Goal: Information Seeking & Learning: Learn about a topic

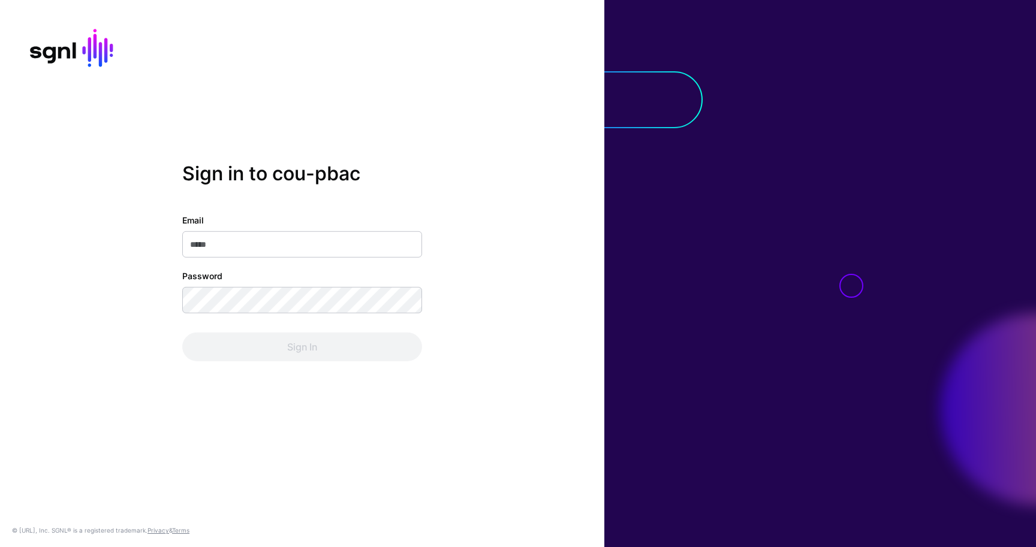
type input "**********"
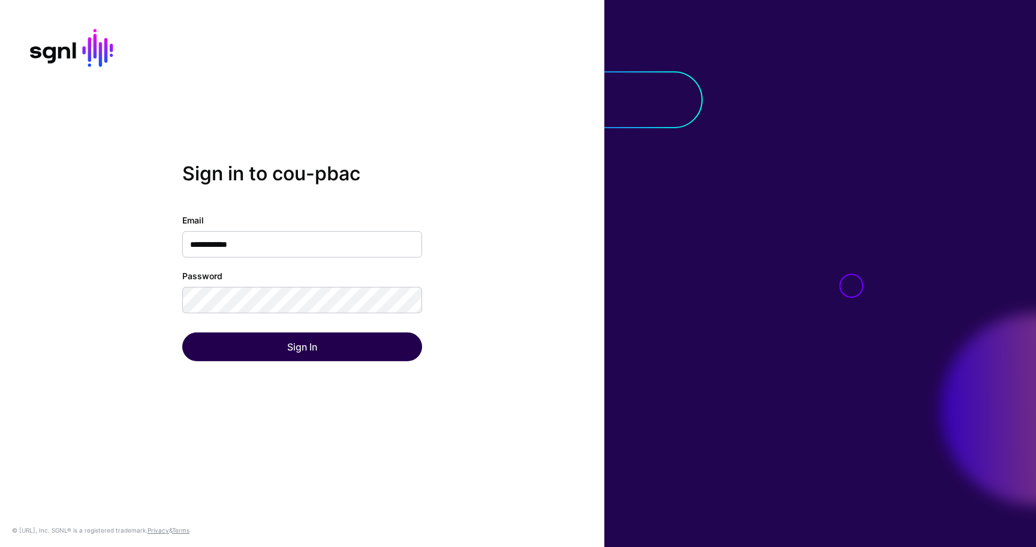
click at [372, 335] on div "Sign In" at bounding box center [302, 347] width 240 height 29
click at [372, 335] on button "Sign In" at bounding box center [302, 347] width 240 height 29
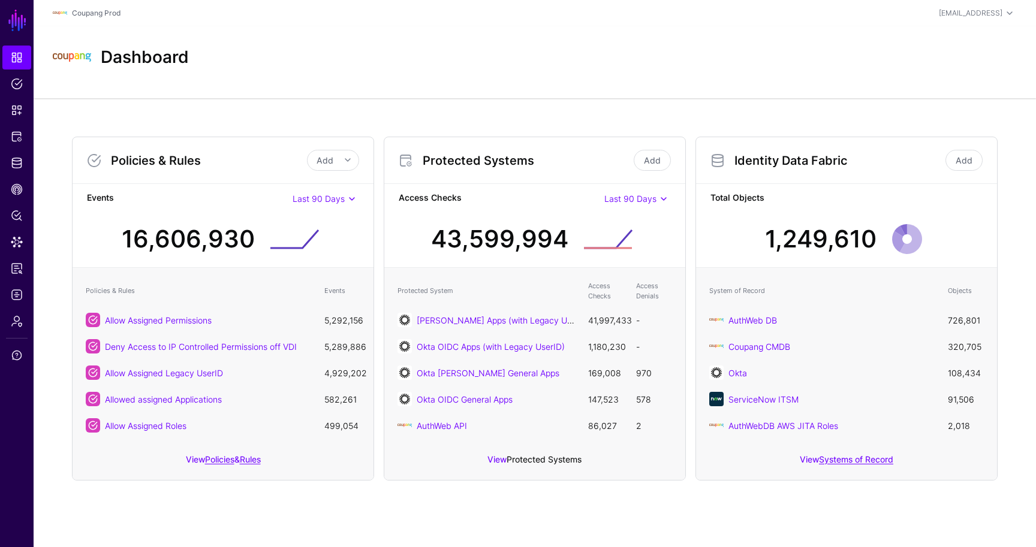
click at [546, 461] on link "Protected Systems" at bounding box center [544, 460] width 75 height 10
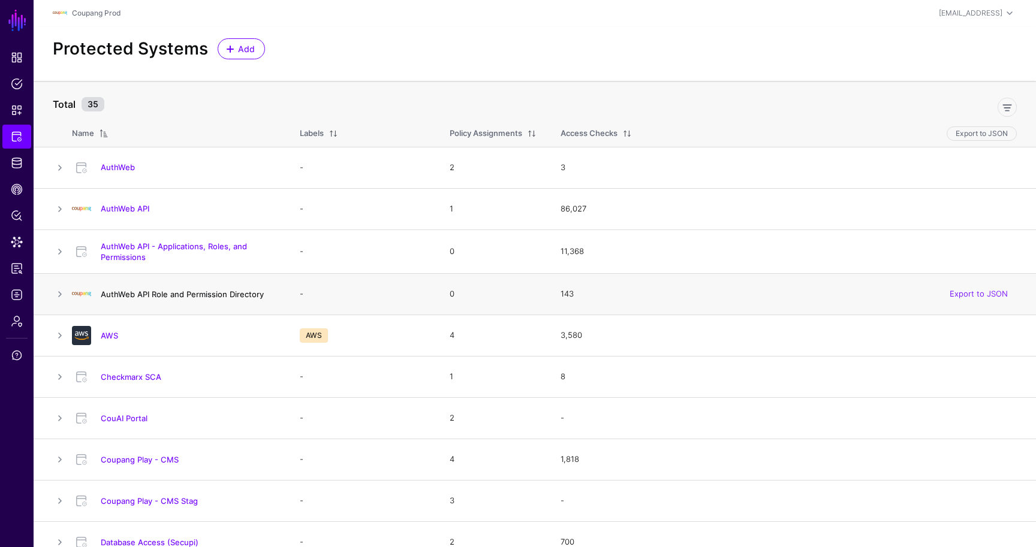
click at [176, 290] on link "AuthWeb API Role and Permission Directory" at bounding box center [182, 295] width 163 height 10
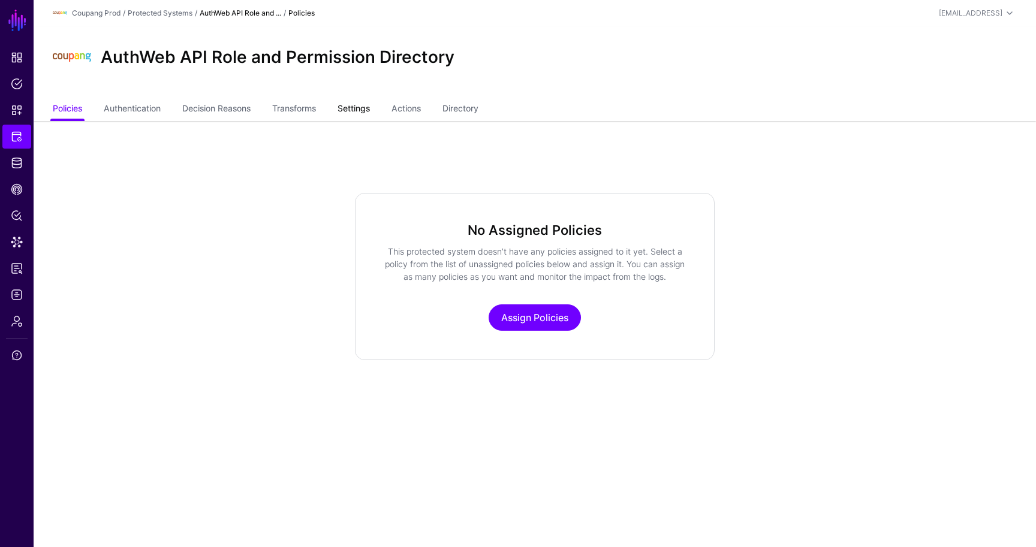
click at [344, 113] on link "Settings" at bounding box center [354, 109] width 32 height 23
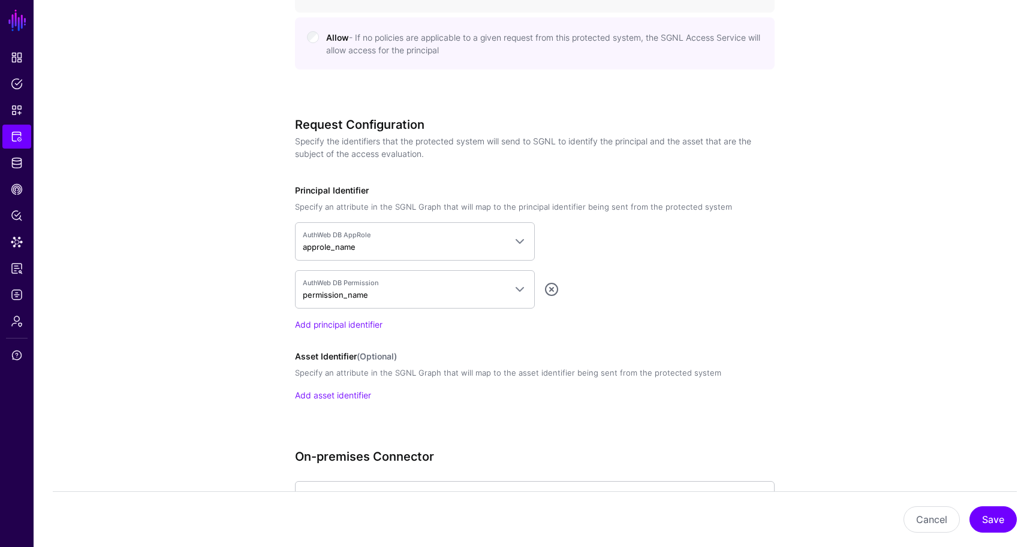
scroll to position [823, 0]
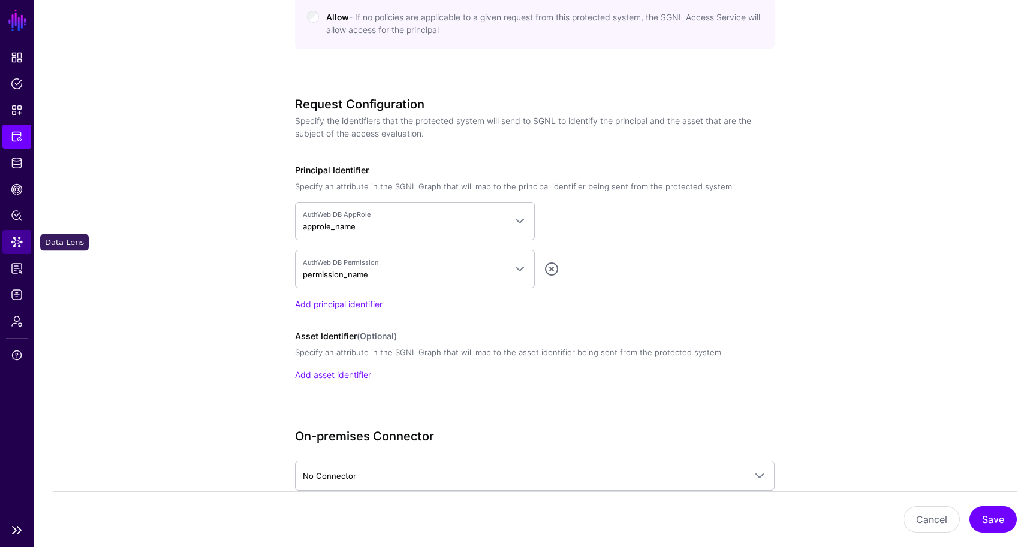
click at [26, 241] on link "Data Lens" at bounding box center [16, 242] width 29 height 24
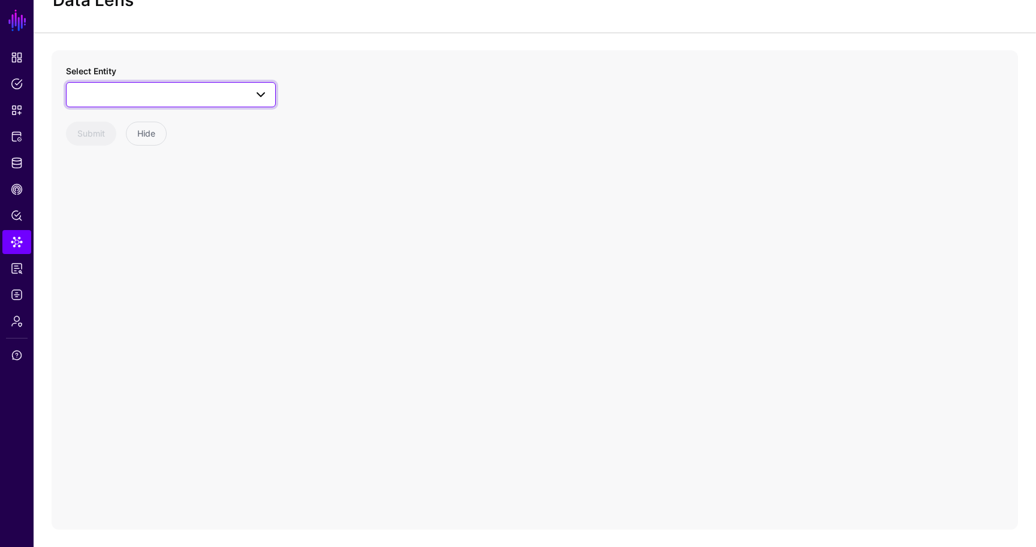
click at [169, 100] on span at bounding box center [171, 95] width 194 height 14
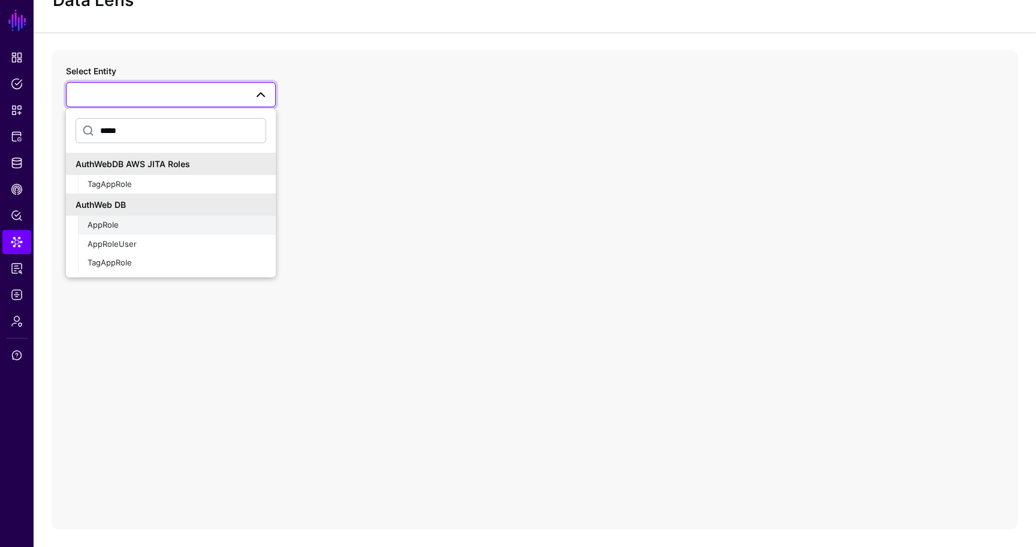
type input "*****"
click at [128, 231] on button "AppRole" at bounding box center [177, 225] width 198 height 19
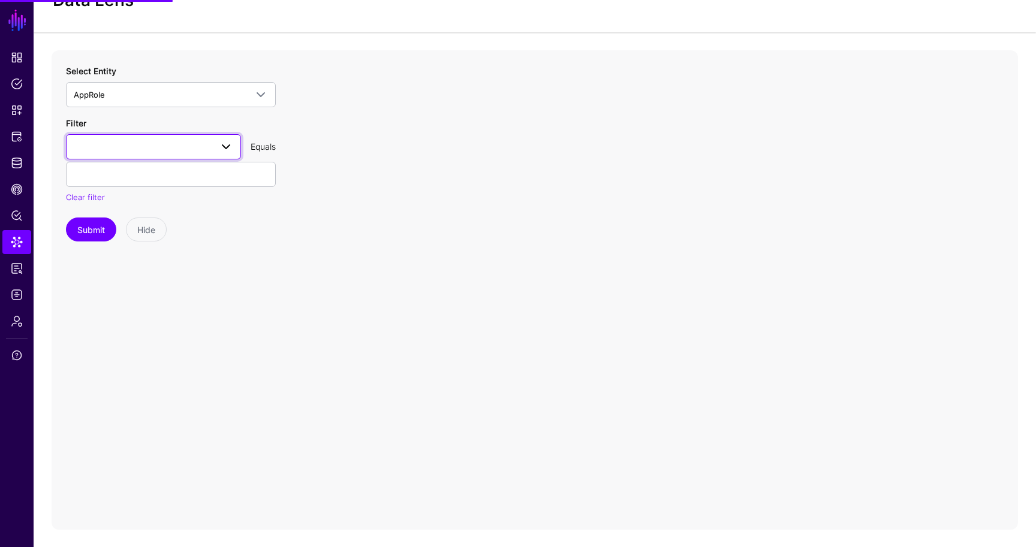
click at [131, 157] on link at bounding box center [153, 146] width 175 height 25
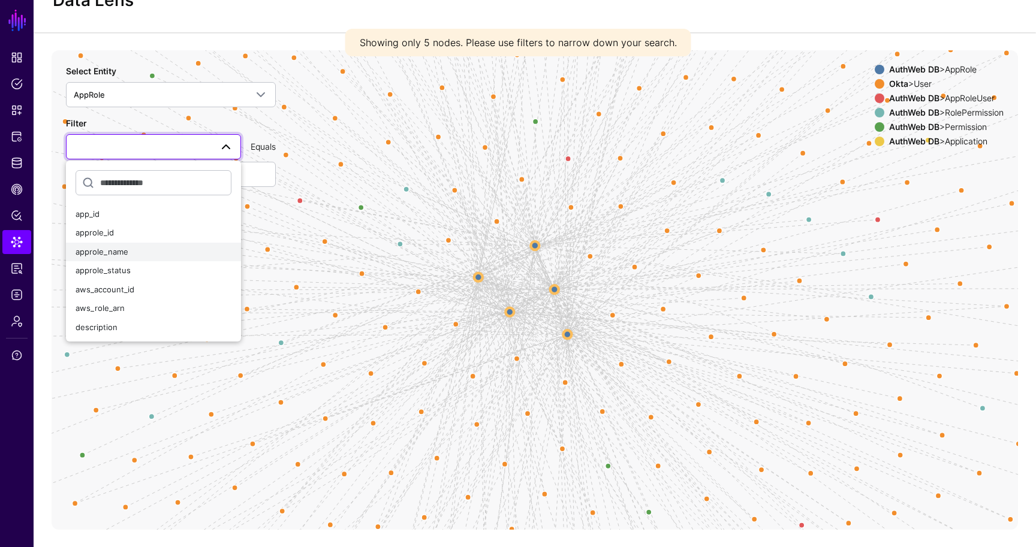
click at [128, 251] on div "approle_name" at bounding box center [154, 252] width 156 height 12
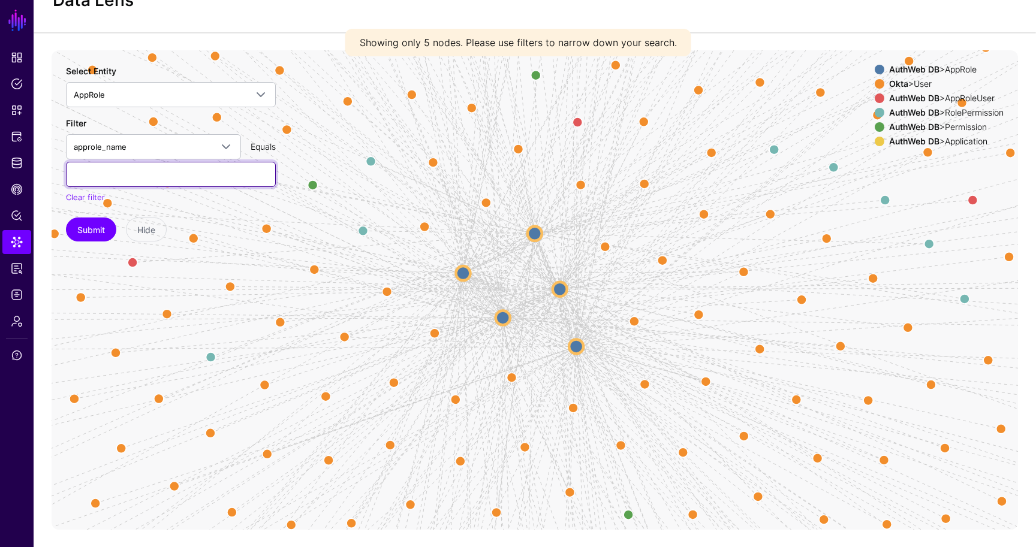
click at [121, 176] on input "text" at bounding box center [171, 174] width 210 height 25
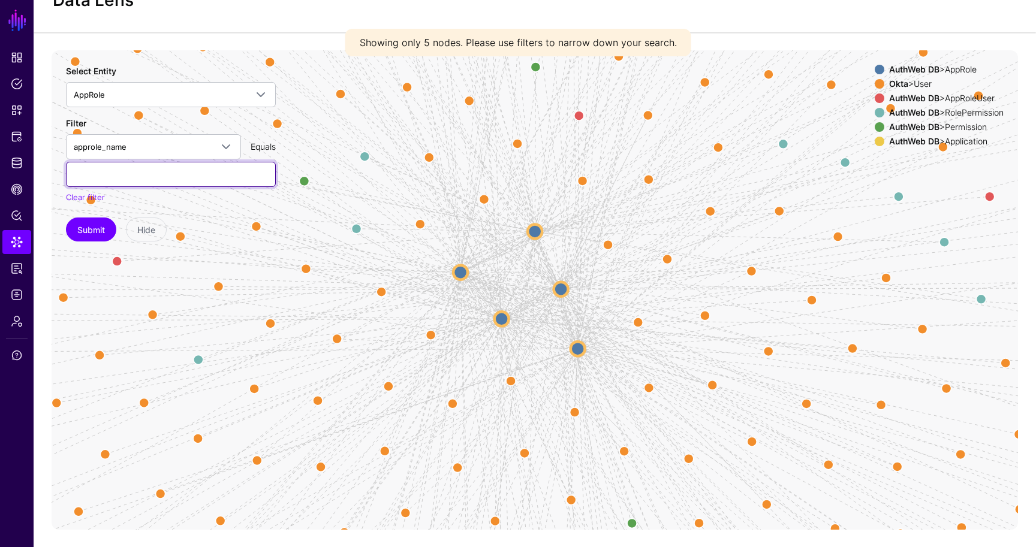
paste input "**********"
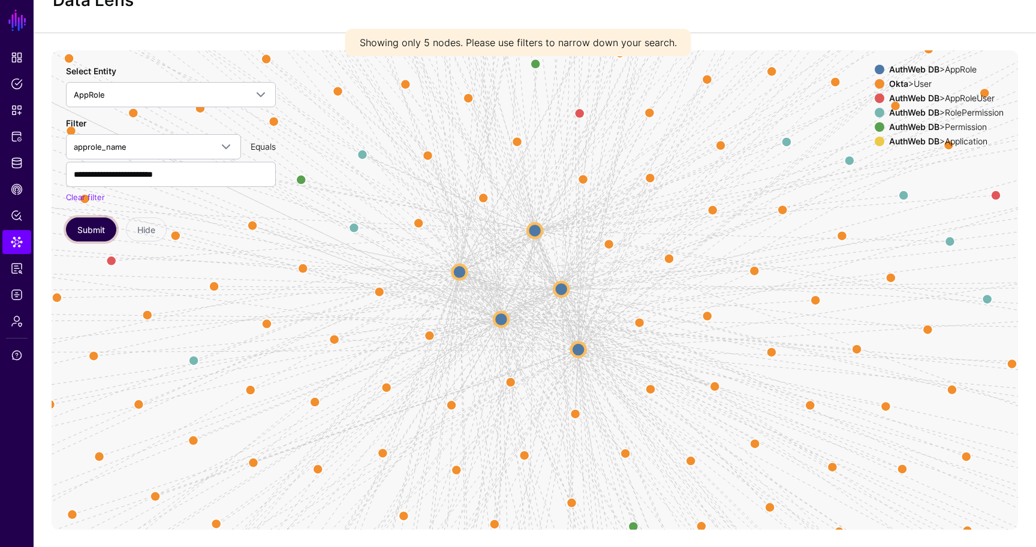
click at [78, 226] on button "Submit" at bounding box center [91, 230] width 50 height 24
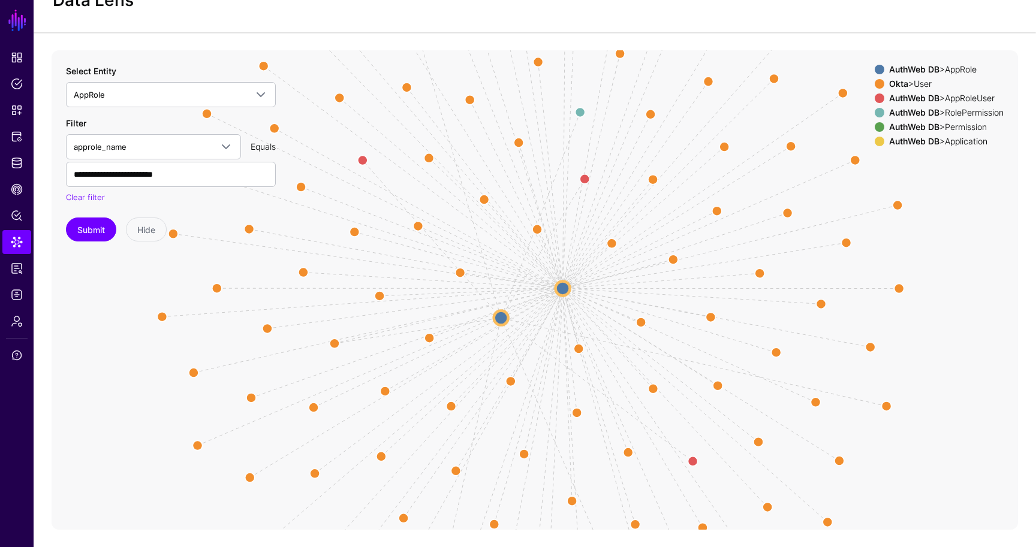
click at [565, 290] on circle at bounding box center [563, 288] width 14 height 14
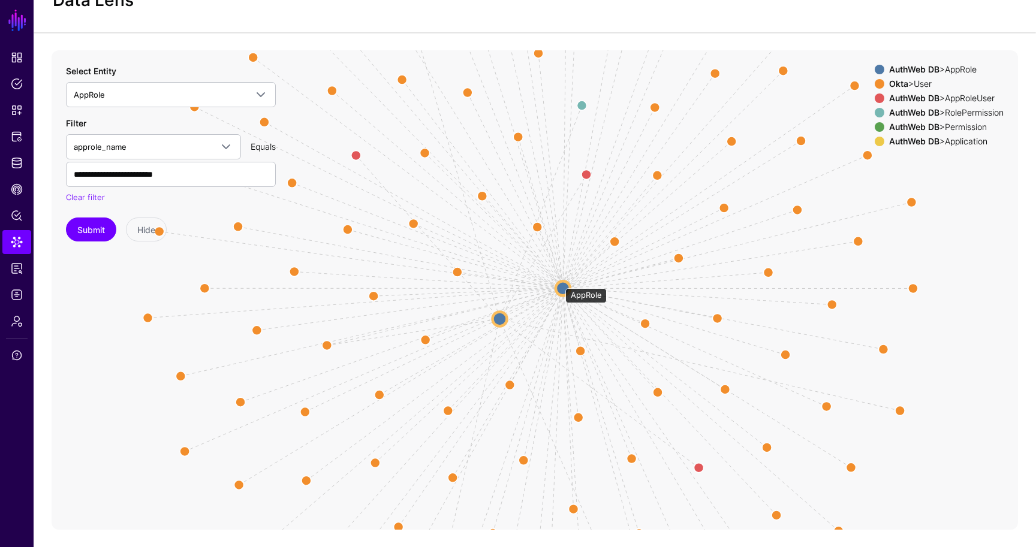
click at [559, 282] on circle at bounding box center [563, 288] width 14 height 14
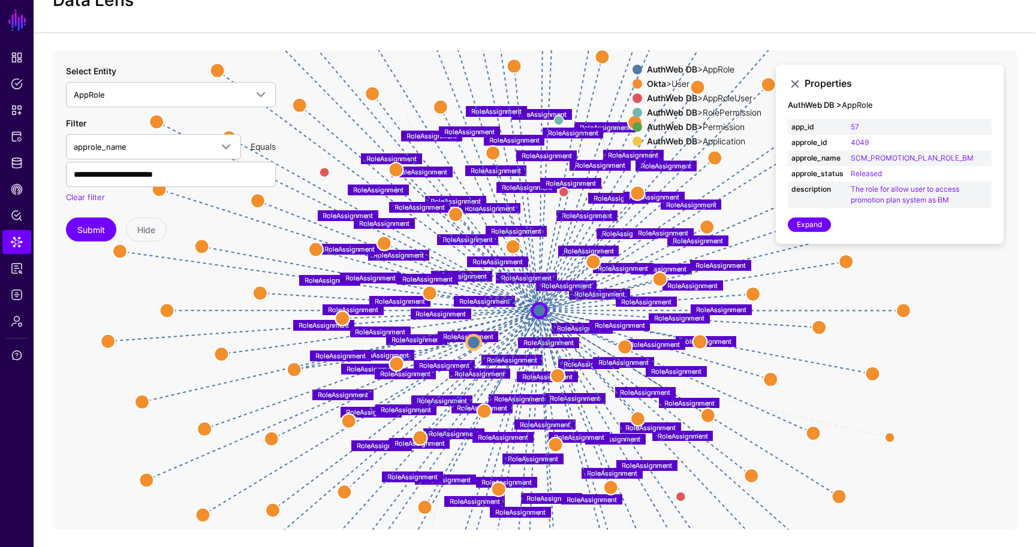
drag, startPoint x: 756, startPoint y: 160, endPoint x: 721, endPoint y: 189, distance: 45.1
click at [721, 189] on icon "approletouser approletouser approletouser rolepermissiontoapprole permission ap…" at bounding box center [535, 290] width 967 height 480
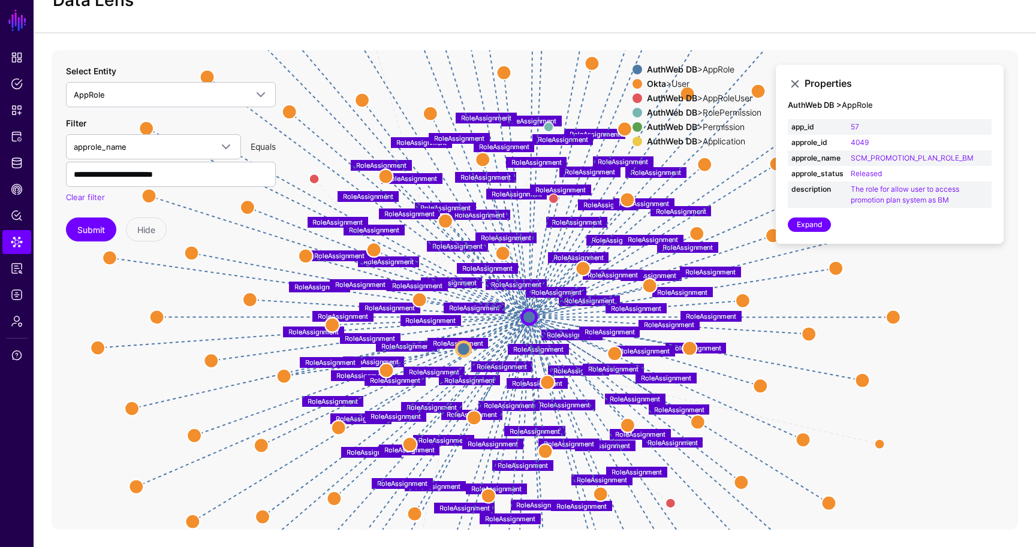
click at [704, 128] on div "AuthWeb DB > Permission" at bounding box center [704, 127] width 119 height 10
click at [712, 106] on div "AuthWeb DB > AppRole Okta > User AuthWeb DB > AppRoleUser AuthWeb DB > RolePerm…" at bounding box center [697, 108] width 129 height 86
click at [711, 100] on div "AuthWeb DB > AppRoleUser" at bounding box center [704, 99] width 119 height 10
click at [711, 106] on div "AuthWeb DB > AppRole Okta > User AuthWeb DB > AppRoleUser AuthWeb DB > RolePerm…" at bounding box center [697, 108] width 129 height 86
click at [709, 109] on div "AuthWeb DB > RolePermission" at bounding box center [704, 113] width 119 height 10
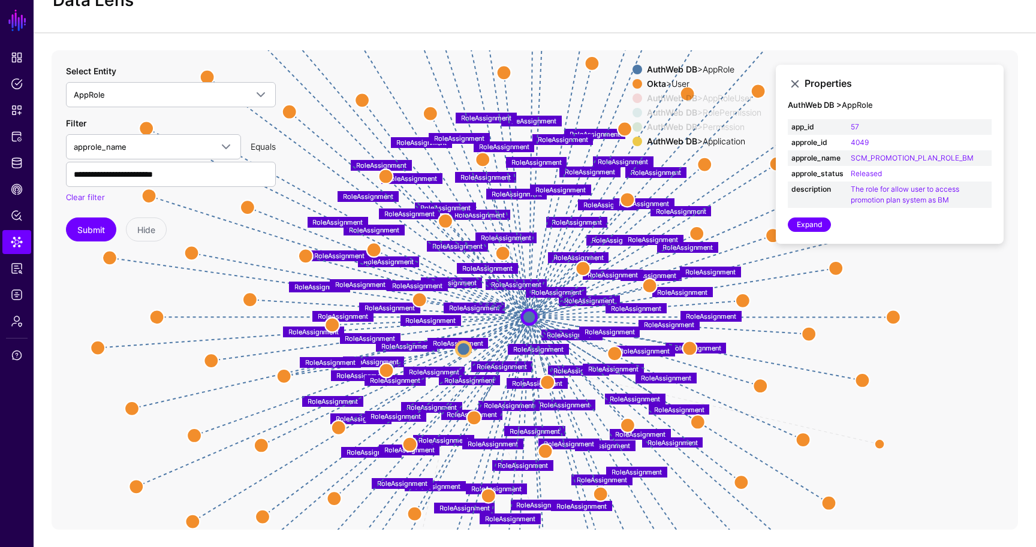
click at [683, 80] on div "Okta > User" at bounding box center [704, 84] width 119 height 10
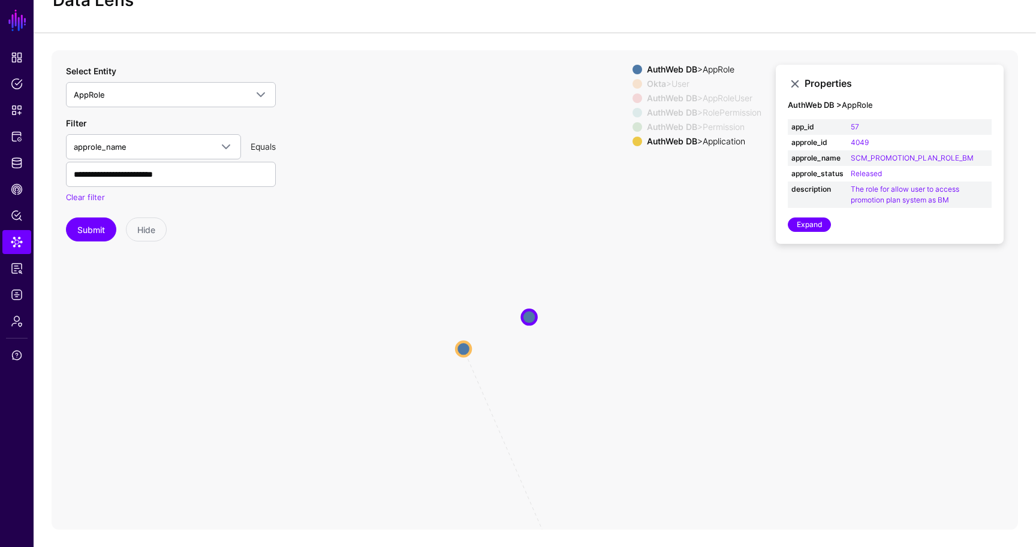
click at [705, 73] on div "AuthWeb DB > AppRole" at bounding box center [704, 70] width 119 height 10
click at [705, 71] on div "AuthWeb DB > AppRole" at bounding box center [704, 70] width 119 height 10
click at [692, 137] on div "AuthWeb DB > Application" at bounding box center [704, 142] width 119 height 10
click at [705, 143] on div "AuthWeb DB > Application" at bounding box center [704, 142] width 119 height 10
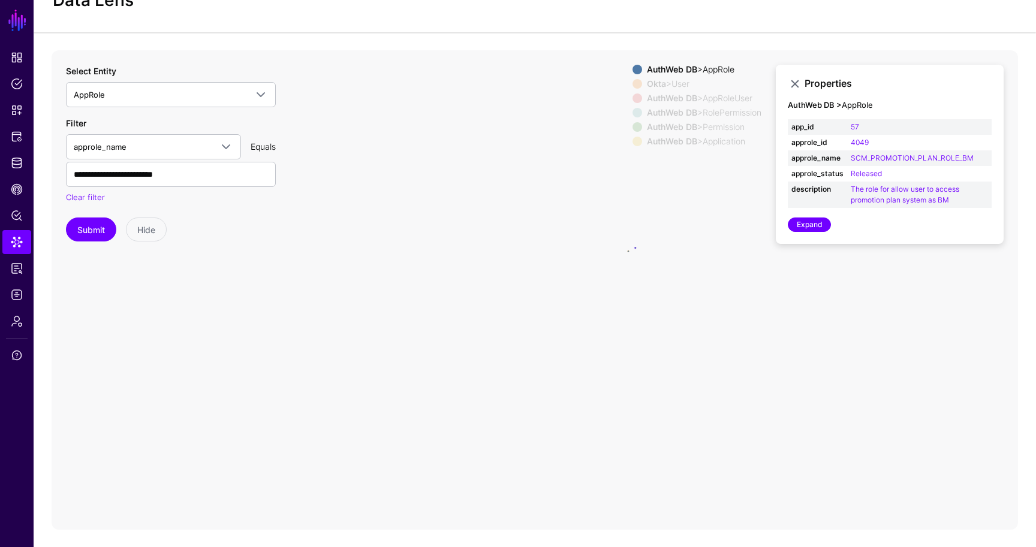
click at [705, 143] on div "AuthWeb DB > Application" at bounding box center [704, 142] width 119 height 10
drag, startPoint x: 723, startPoint y: 201, endPoint x: 544, endPoint y: 228, distance: 180.7
click at [544, 228] on icon "approletouser approletouser approletouser rolepermissiontoapprole permission ap…" at bounding box center [535, 290] width 967 height 480
click at [681, 145] on strong "AuthWeb DB" at bounding box center [672, 141] width 50 height 10
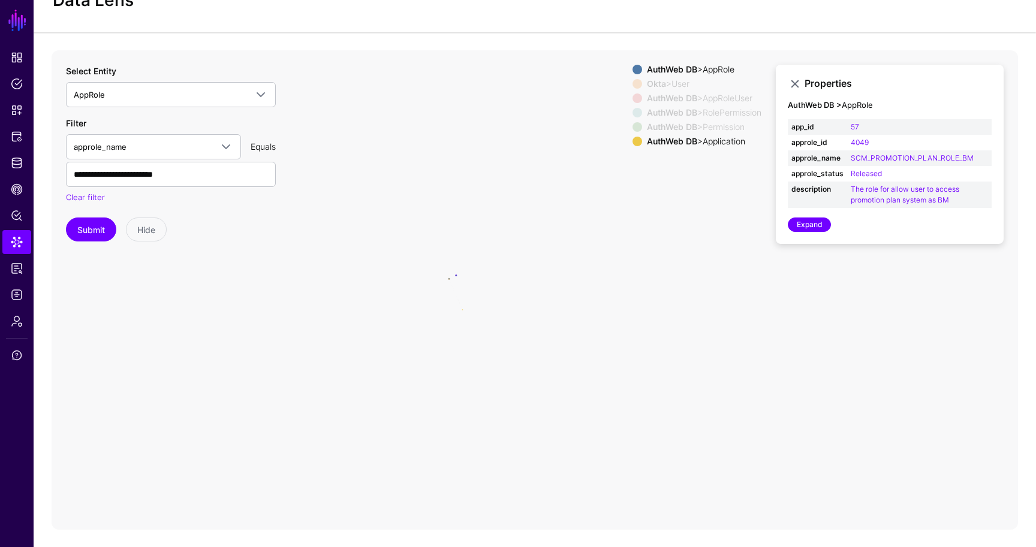
click at [681, 145] on strong "AuthWeb DB" at bounding box center [672, 141] width 50 height 10
click at [662, 138] on strong "AuthWeb DB" at bounding box center [672, 141] width 50 height 10
click at [694, 98] on div "AuthWeb DB > AppRoleUser" at bounding box center [704, 99] width 119 height 10
drag, startPoint x: 377, startPoint y: 270, endPoint x: 443, endPoint y: 222, distance: 81.6
click at [443, 222] on icon "approletouser approletouser approletouser rolepermissiontoapprole permission ap…" at bounding box center [535, 290] width 967 height 480
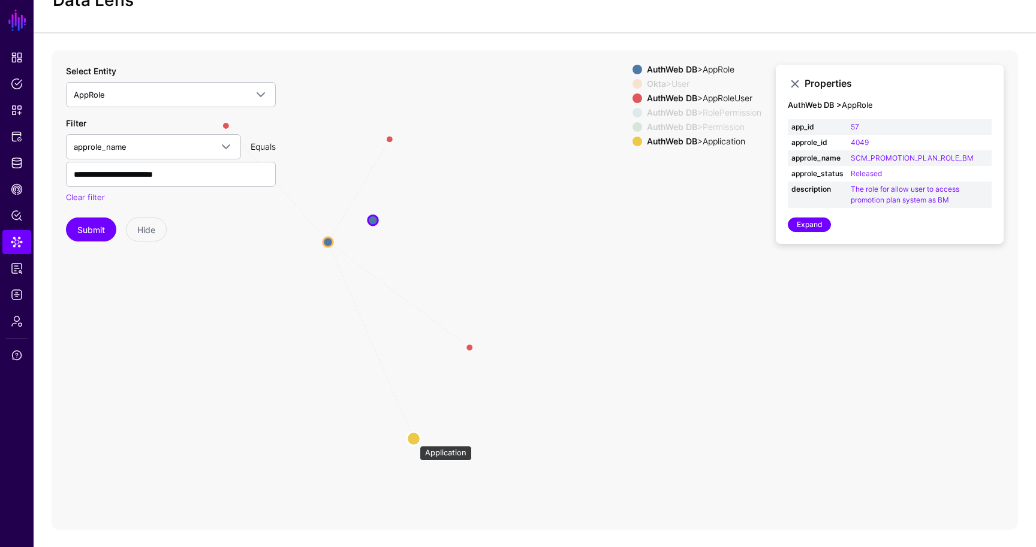
click at [414, 440] on circle at bounding box center [413, 438] width 13 height 13
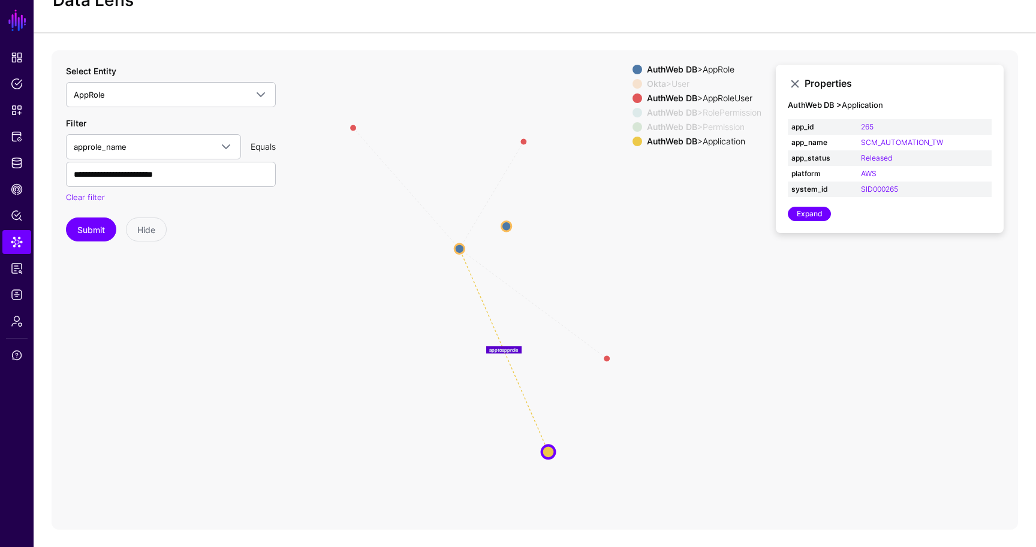
drag, startPoint x: 291, startPoint y: 347, endPoint x: 423, endPoint y: 352, distance: 132.0
click at [423, 352] on icon "RoleAssignment RoleAssignment RoleAssignment RoleAssignment RoleAssignment Role…" at bounding box center [535, 290] width 967 height 480
click at [508, 223] on circle at bounding box center [506, 226] width 10 height 10
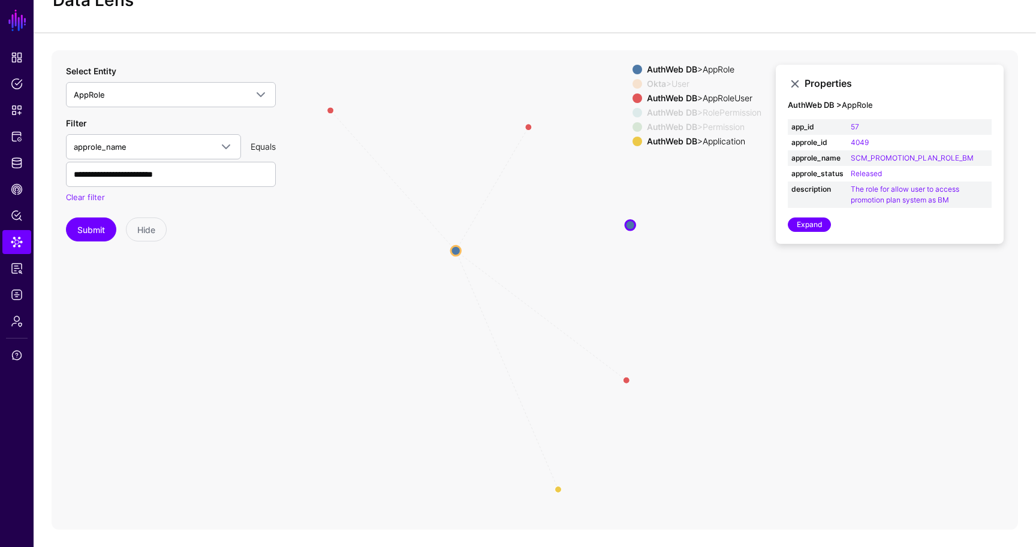
drag, startPoint x: 508, startPoint y: 222, endPoint x: 632, endPoint y: 222, distance: 124.1
click at [632, 222] on circle at bounding box center [630, 225] width 10 height 10
click at [459, 248] on circle at bounding box center [455, 252] width 10 height 10
click at [568, 468] on circle at bounding box center [566, 469] width 8 height 8
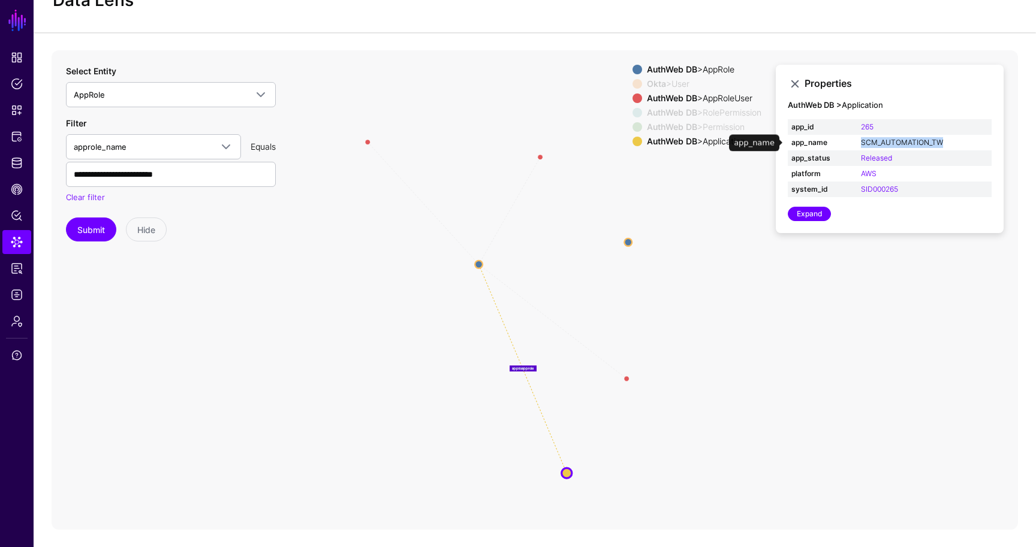
drag, startPoint x: 981, startPoint y: 142, endPoint x: 861, endPoint y: 138, distance: 120.0
click at [861, 138] on td "SCM_AUTOMATION_TW" at bounding box center [924, 143] width 134 height 16
copy link "SCM_AUTOMATION_TW"
click at [536, 246] on circle at bounding box center [538, 248] width 4 height 4
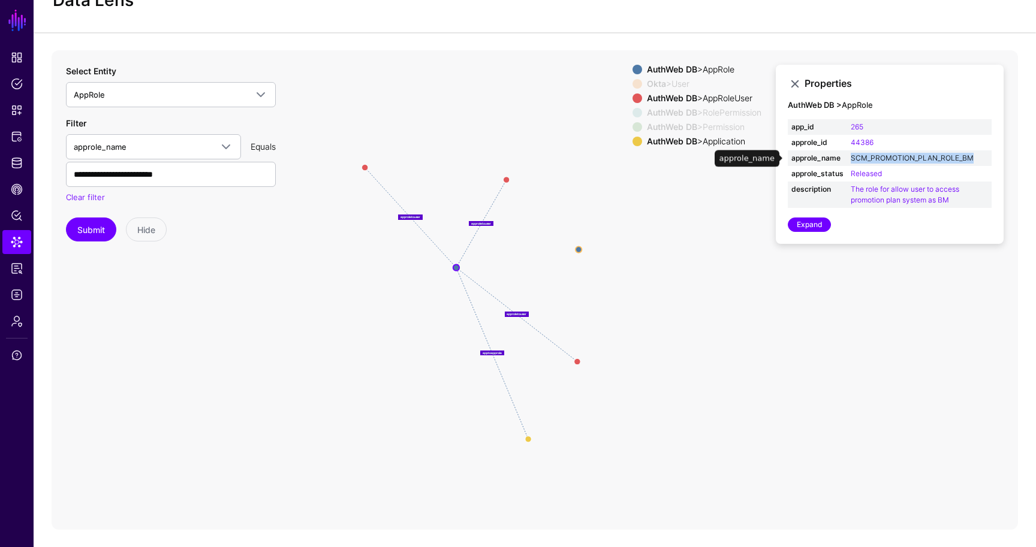
drag, startPoint x: 984, startPoint y: 154, endPoint x: 852, endPoint y: 155, distance: 131.9
click at [852, 155] on td "SCM_PROMOTION_PLAN_ROLE_BM" at bounding box center [919, 159] width 145 height 16
copy link "SCM_PROMOTION_PLAN_ROLE_BM"
click at [527, 436] on icon "RoleAssignment RoleAssignment RoleAssignment RoleAssignment RoleAssignment Role…" at bounding box center [535, 290] width 967 height 480
click at [528, 439] on circle at bounding box center [529, 441] width 6 height 6
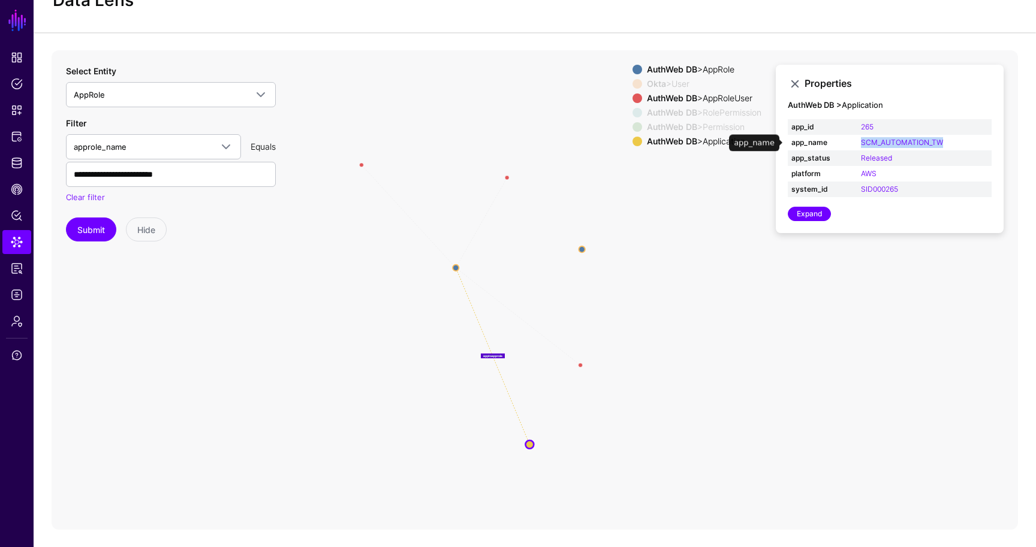
drag, startPoint x: 947, startPoint y: 145, endPoint x: 859, endPoint y: 145, distance: 88.1
click at [859, 145] on td "SCM_AUTOMATION_TW" at bounding box center [924, 143] width 134 height 16
copy link "SCM_AUTOMATION_TW"
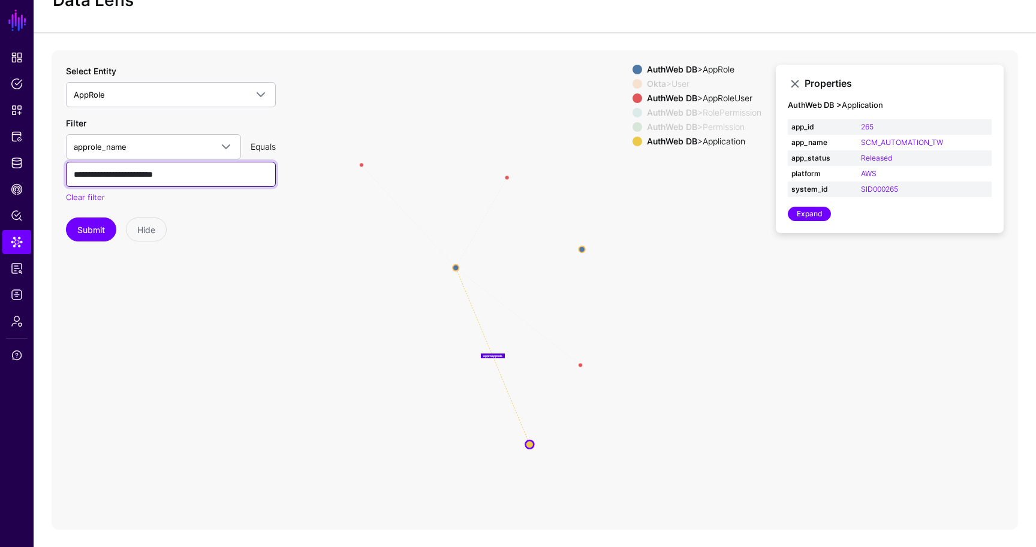
click at [142, 170] on input "**********" at bounding box center [171, 174] width 210 height 25
paste input "text"
type input "**********"
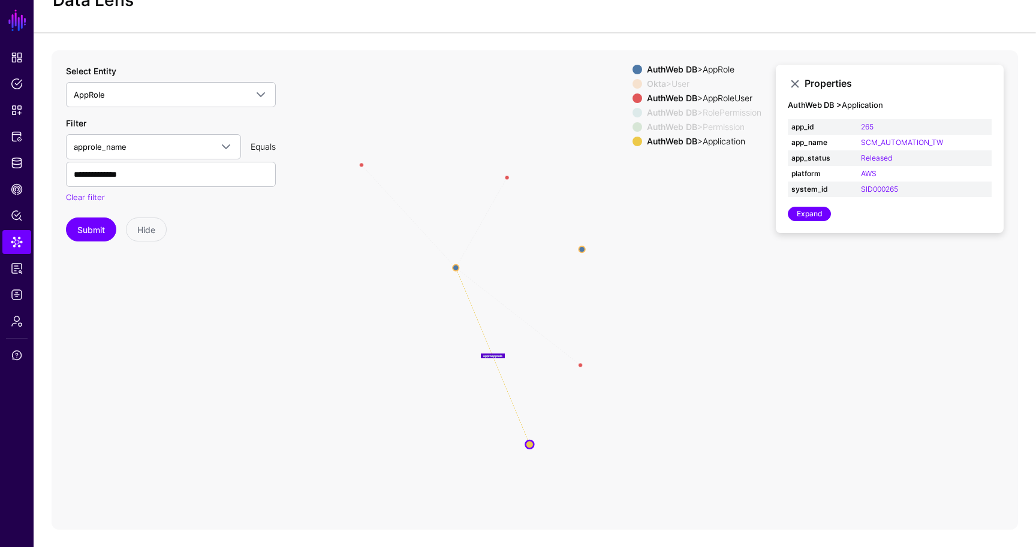
click at [118, 112] on div "**********" at bounding box center [171, 153] width 210 height 177
click at [116, 100] on span "AppRole" at bounding box center [160, 94] width 173 height 13
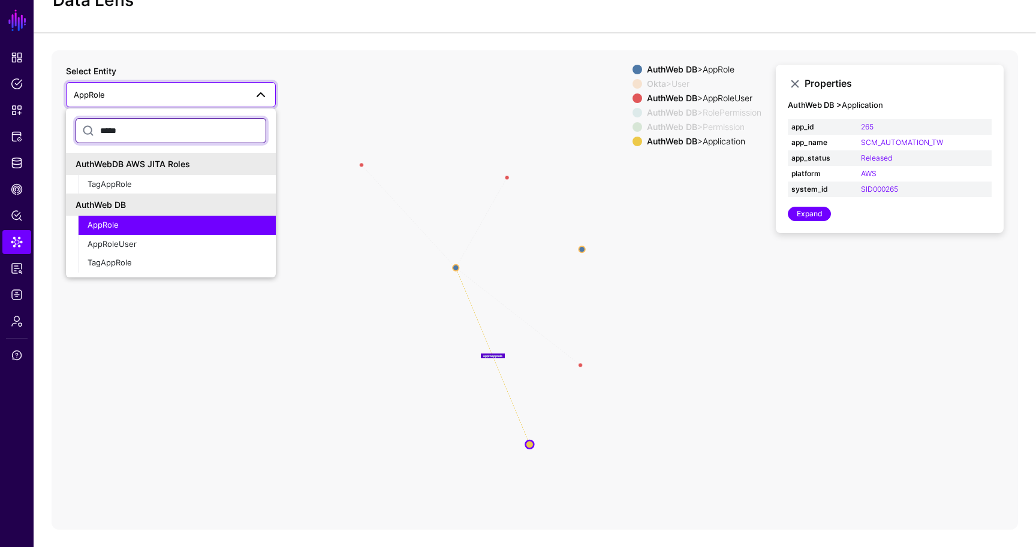
click at [142, 128] on input "*****" at bounding box center [171, 130] width 191 height 25
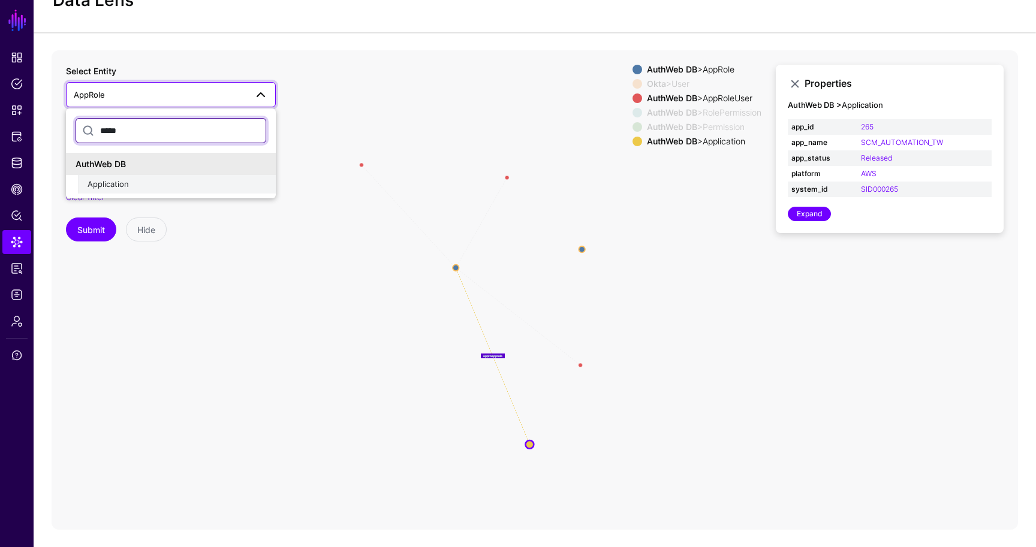
type input "*****"
click at [122, 188] on span "Application" at bounding box center [108, 184] width 41 height 10
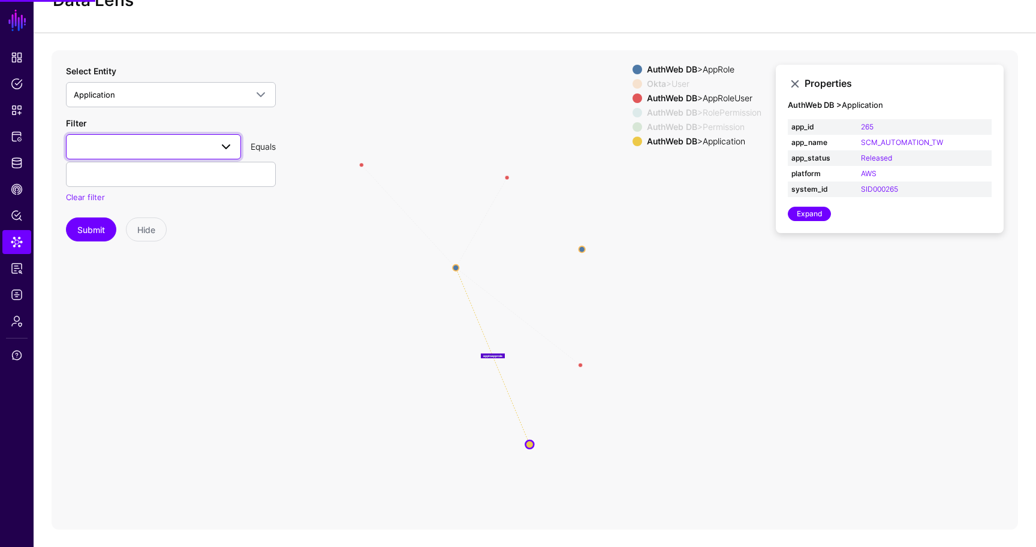
click at [132, 146] on span at bounding box center [153, 147] width 159 height 14
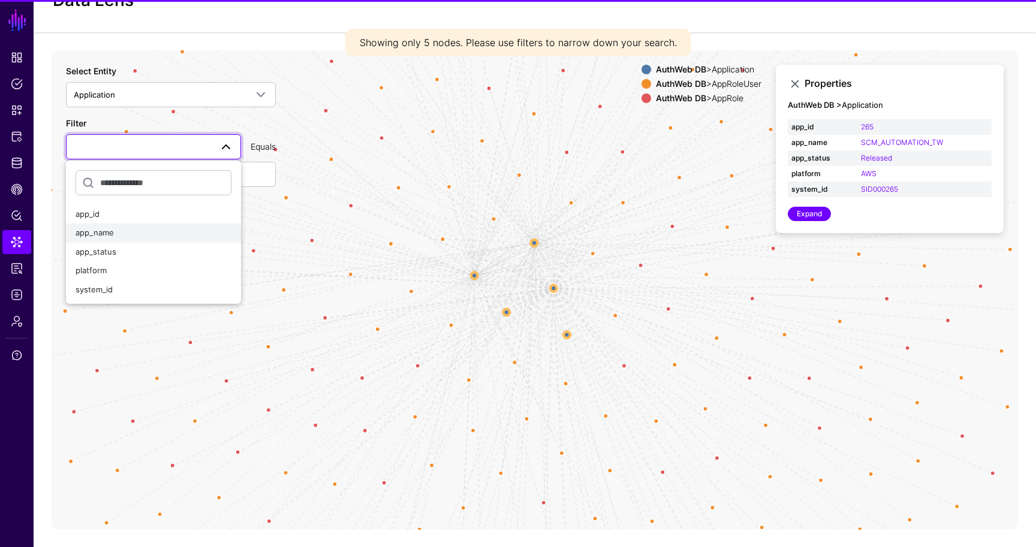
click at [124, 233] on div "app_name" at bounding box center [154, 233] width 156 height 12
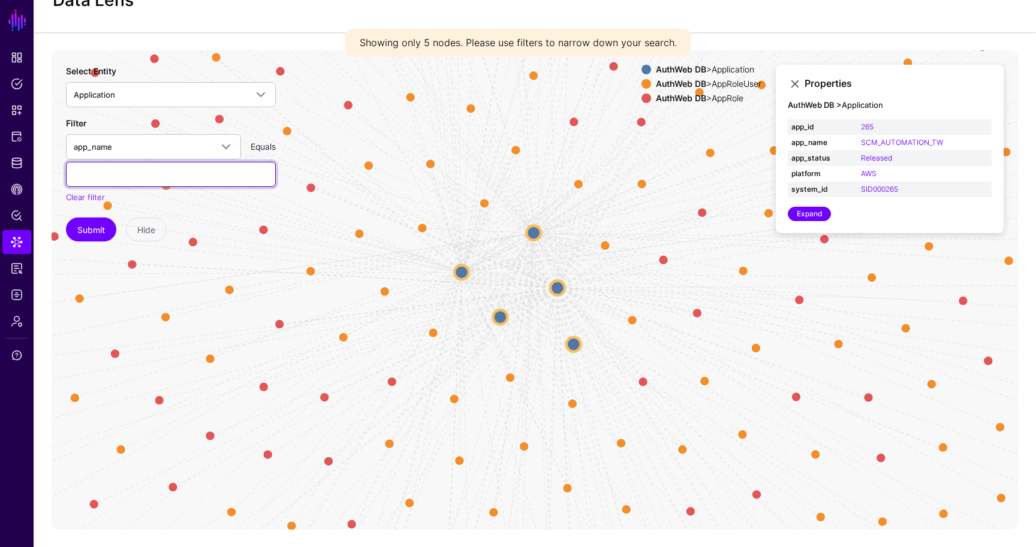
click at [140, 176] on input "text" at bounding box center [171, 174] width 210 height 25
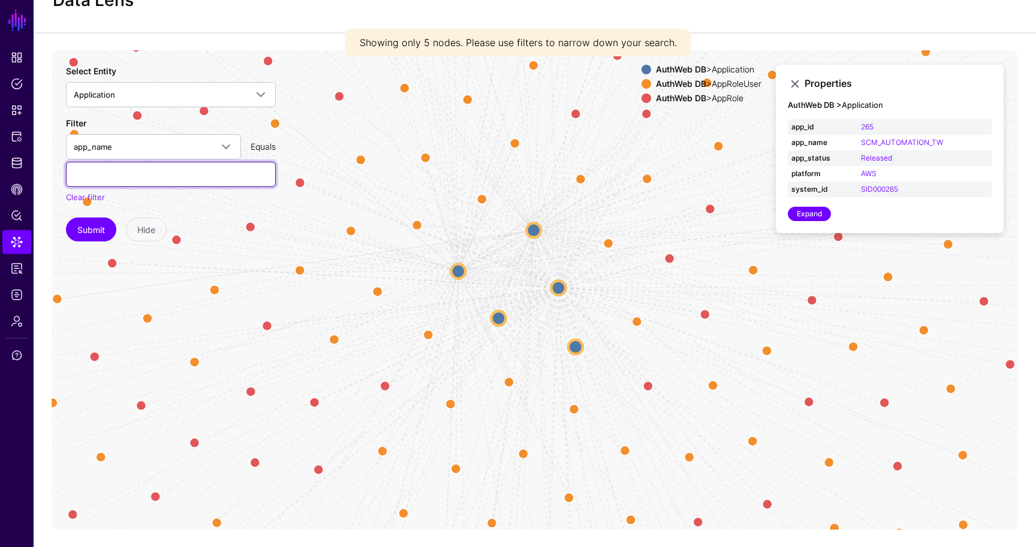
paste input "**********"
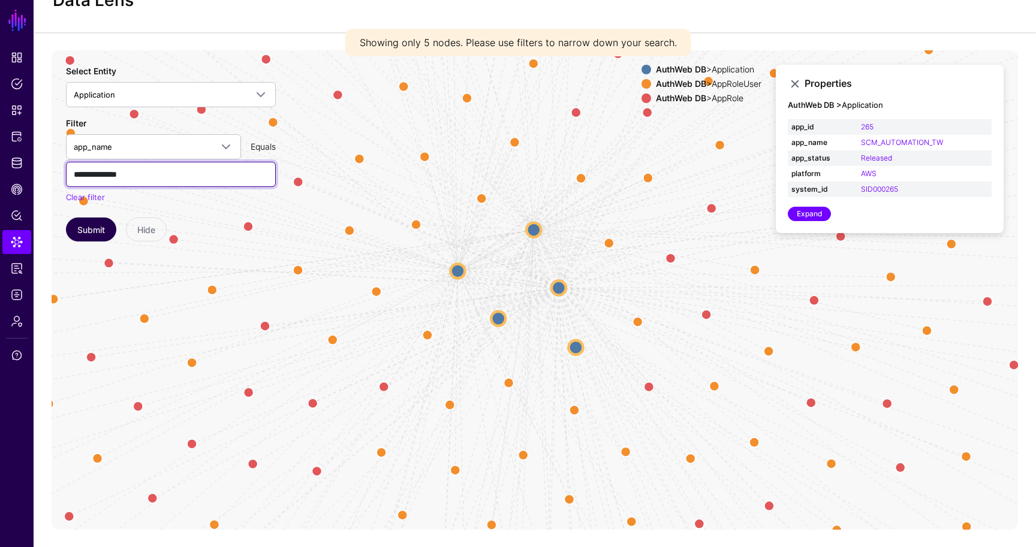
type input "**********"
click at [95, 231] on button "Submit" at bounding box center [91, 230] width 50 height 24
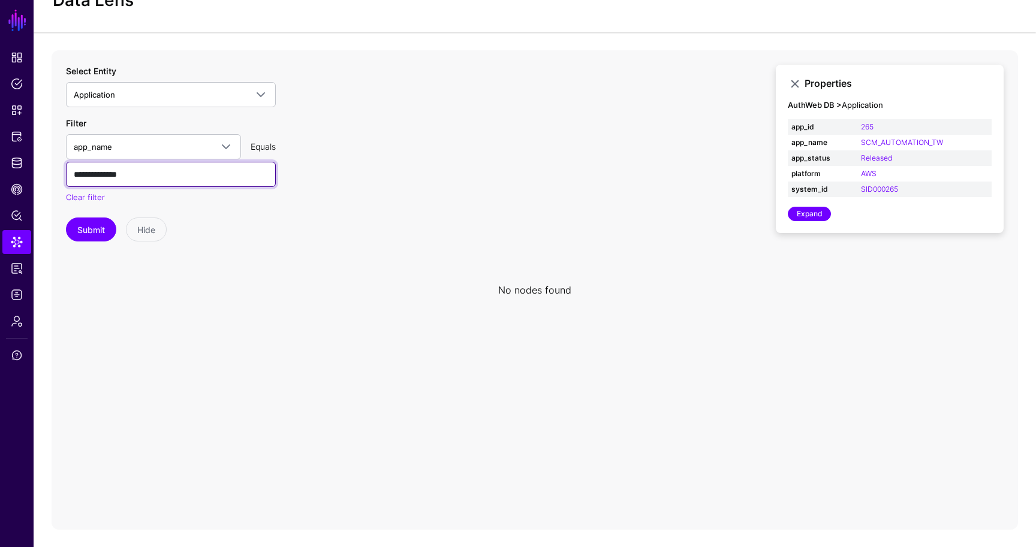
click at [163, 184] on input "**********" at bounding box center [171, 174] width 210 height 25
click at [19, 163] on span "Identity Data Fabric" at bounding box center [17, 163] width 12 height 12
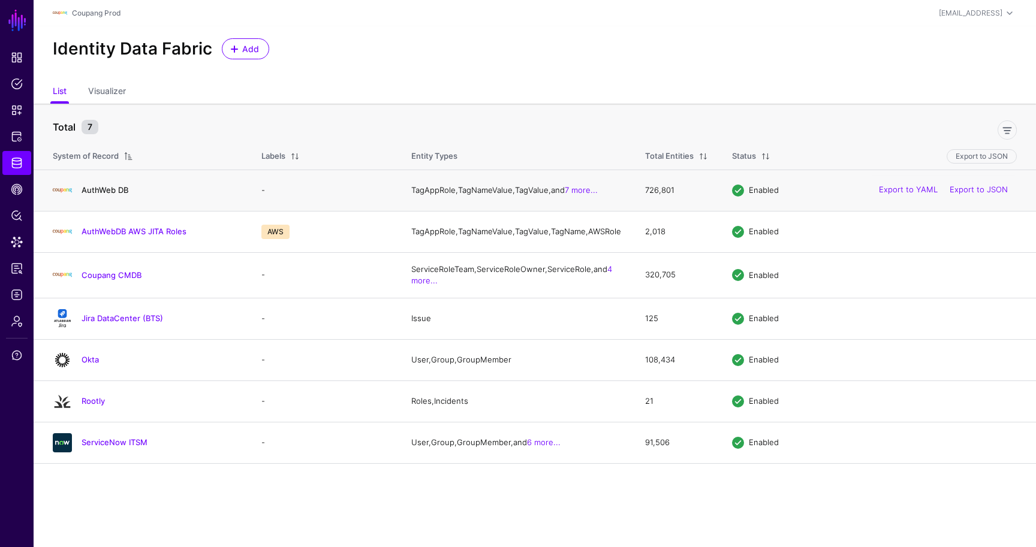
click at [121, 189] on link "AuthWeb DB" at bounding box center [105, 190] width 47 height 10
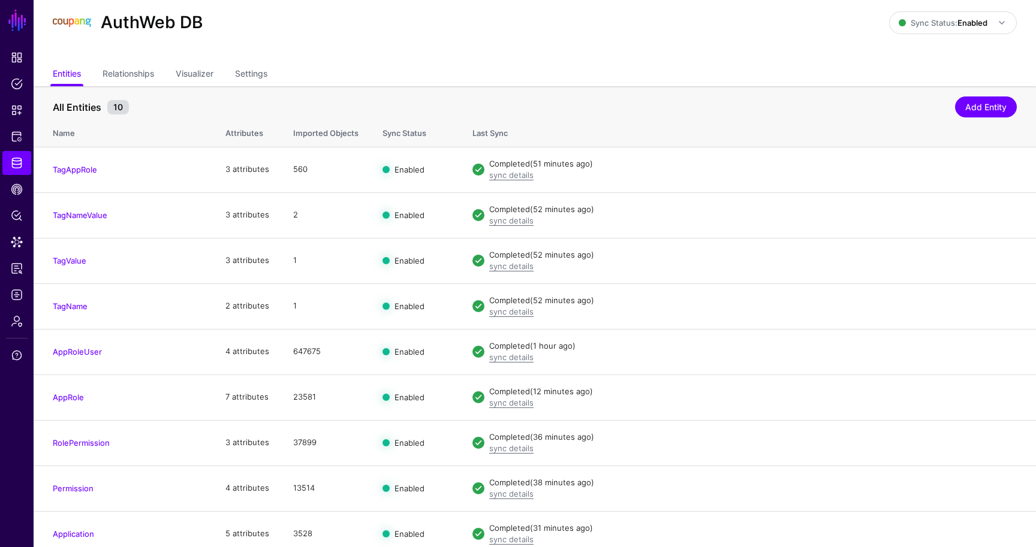
scroll to position [90, 0]
